Goal: Check status: Check status

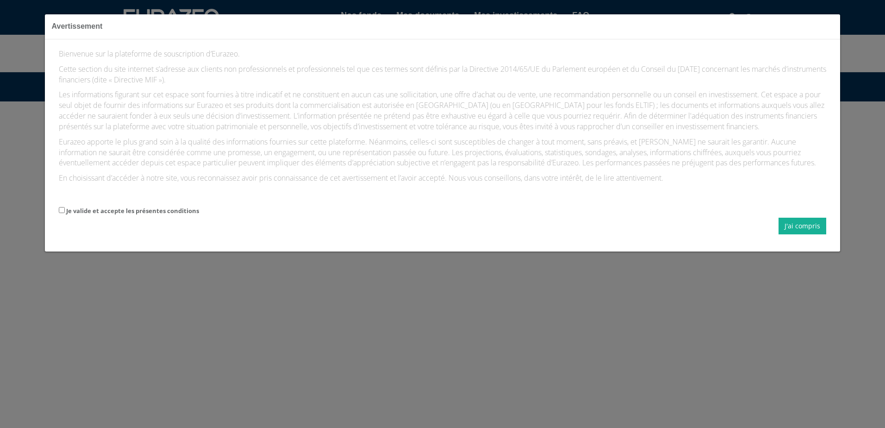
click at [144, 215] on label "Je valide et accepte les présentes conditions" at bounding box center [132, 210] width 133 height 9
click at [65, 213] on input "Je valide et accepte les présentes conditions" at bounding box center [62, 210] width 6 height 6
checkbox input "true"
click at [805, 234] on button "J'ai compris" at bounding box center [803, 226] width 48 height 17
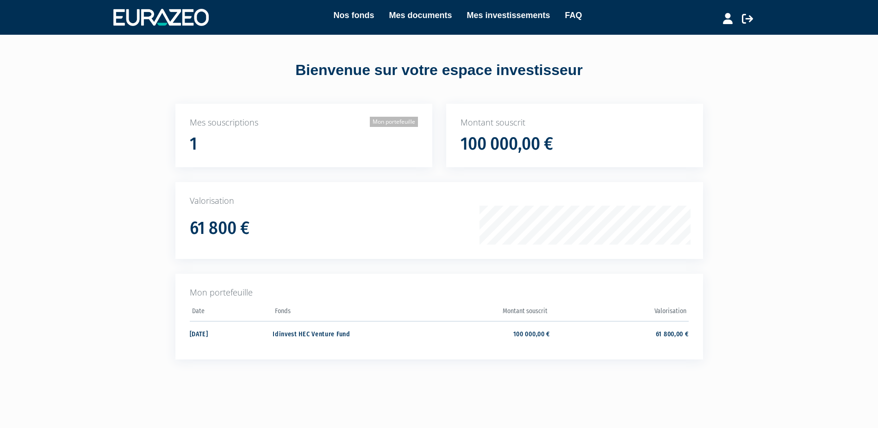
click at [399, 125] on link "Mon portefeuille" at bounding box center [394, 122] width 48 height 10
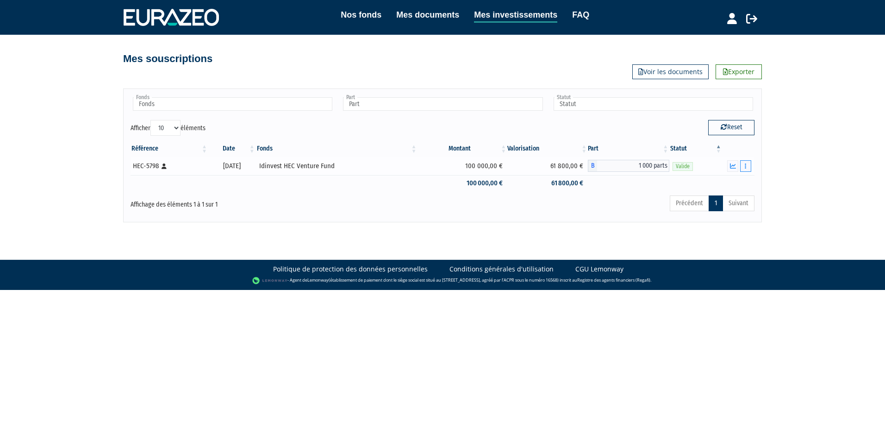
click at [745, 168] on icon "button" at bounding box center [745, 166] width 1 height 6
click at [735, 165] on icon "button" at bounding box center [733, 166] width 6 height 6
